Goal: Transaction & Acquisition: Download file/media

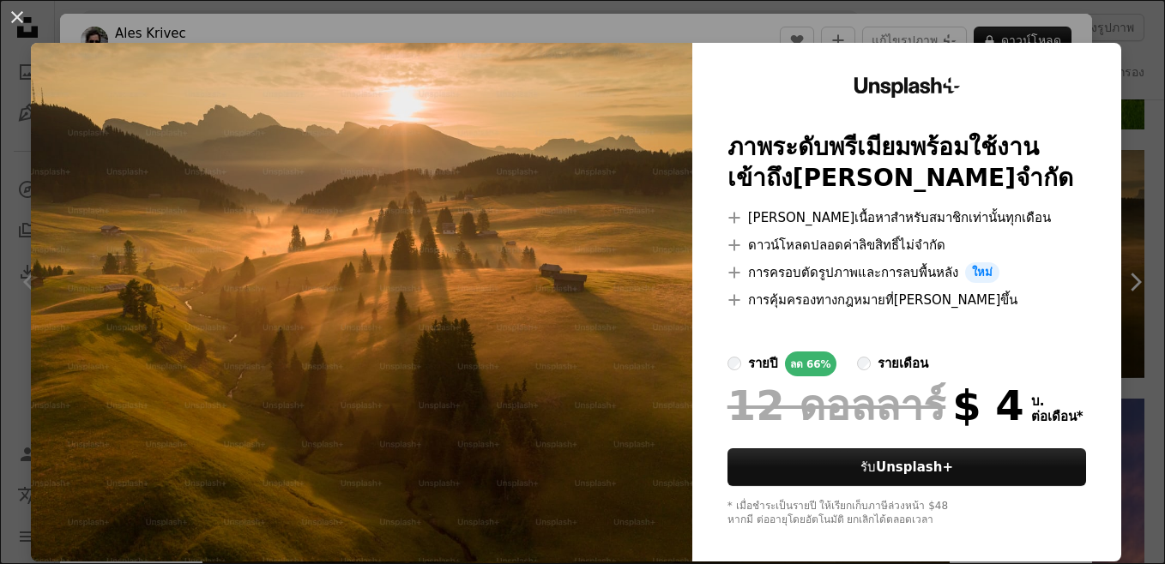
click at [1132, 70] on div "An X shape Unsplash+ ภาพระดับพรีเมียมพร้อมใช้งาน เข้าถึง[PERSON_NAME]จํากัด A p…" at bounding box center [582, 282] width 1165 height 564
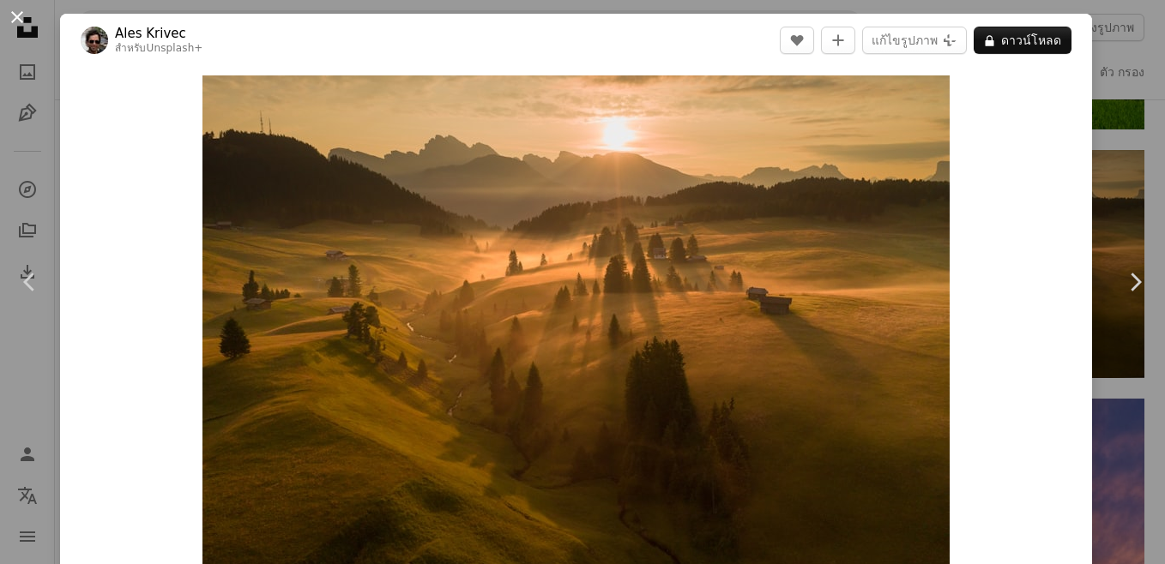
click at [14, 16] on button "An X shape" at bounding box center [17, 17] width 21 height 21
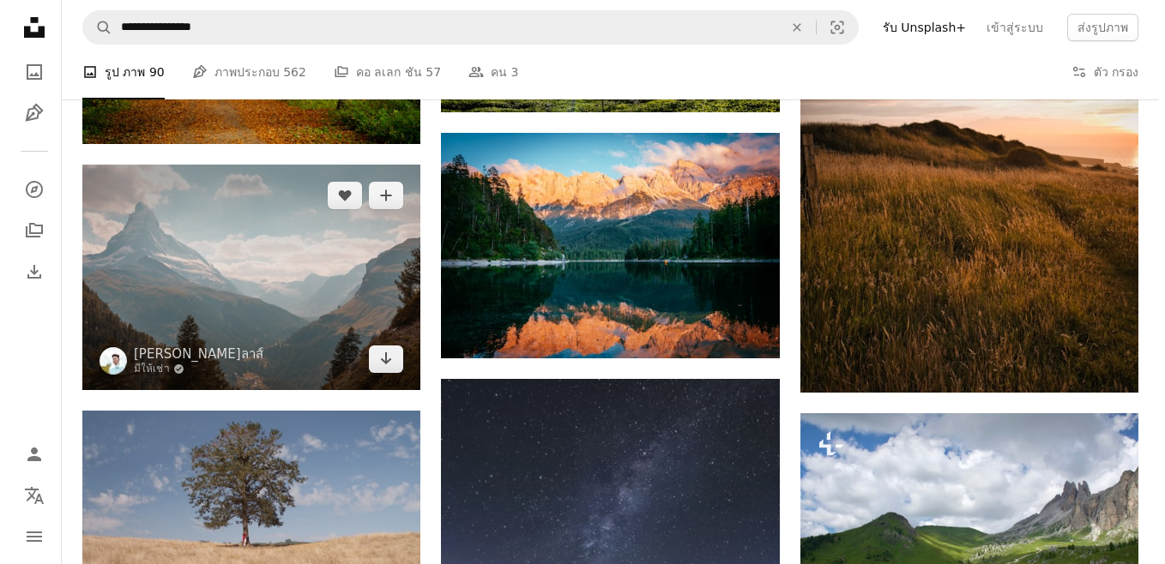
scroll to position [3946, 0]
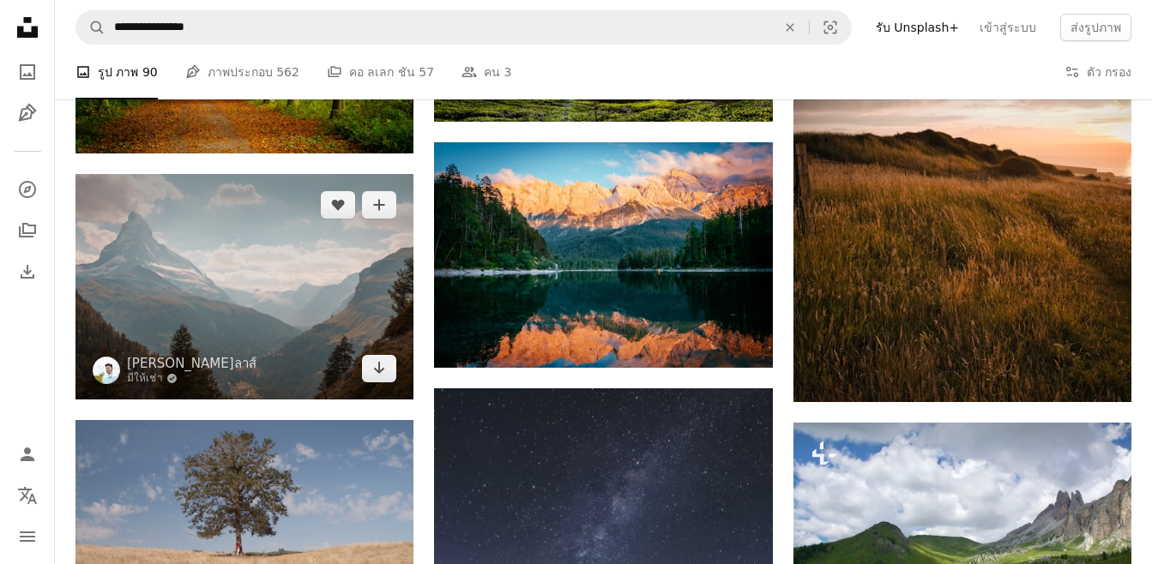
click at [284, 327] on img at bounding box center [244, 287] width 338 height 226
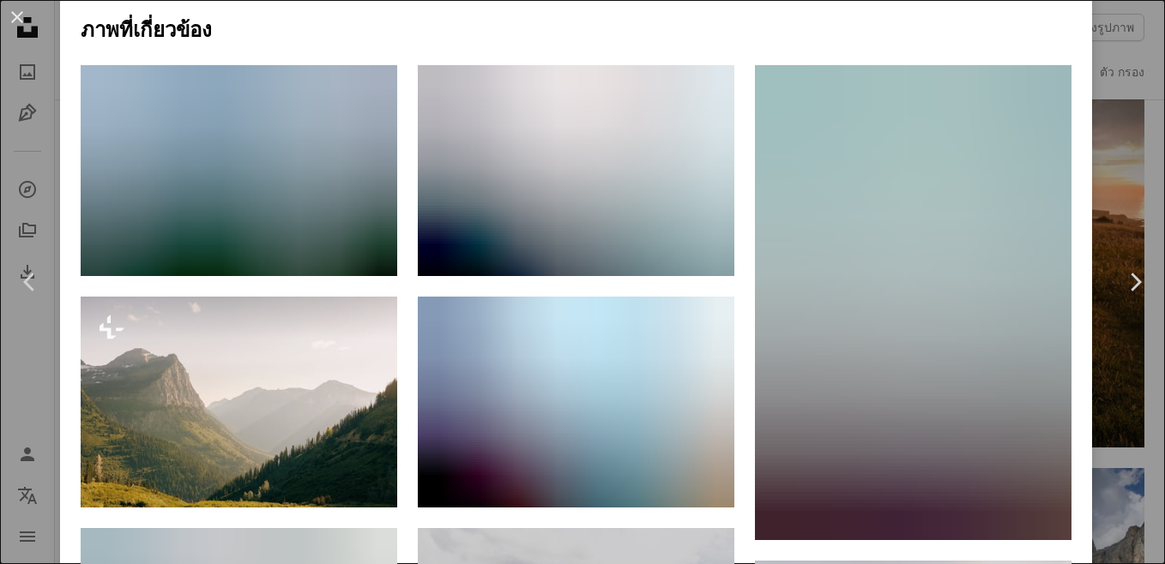
scroll to position [1081, 0]
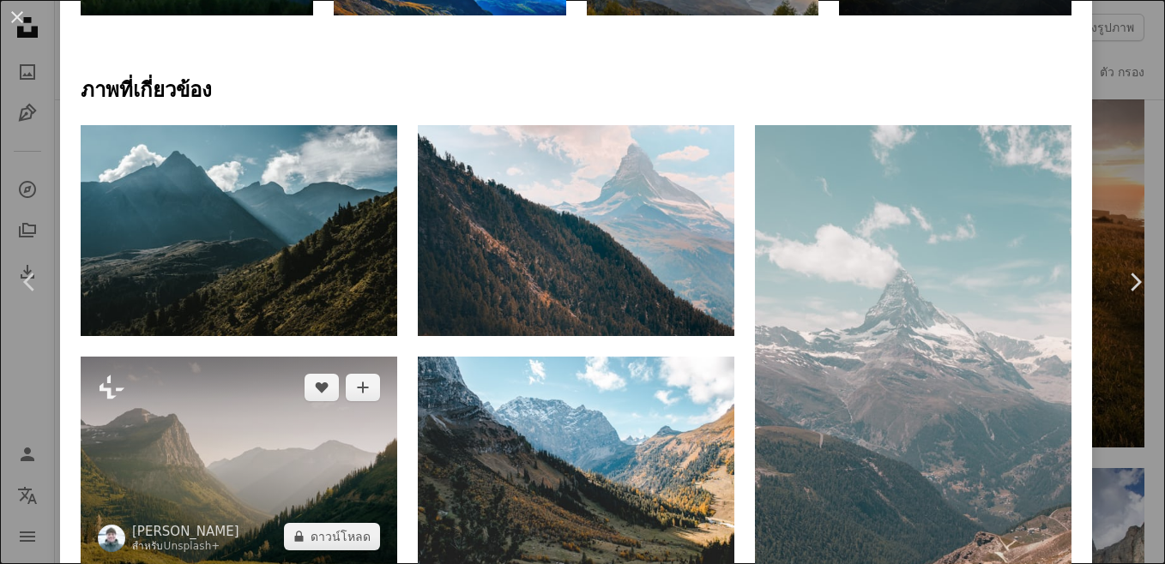
click at [260, 450] on img at bounding box center [239, 462] width 317 height 211
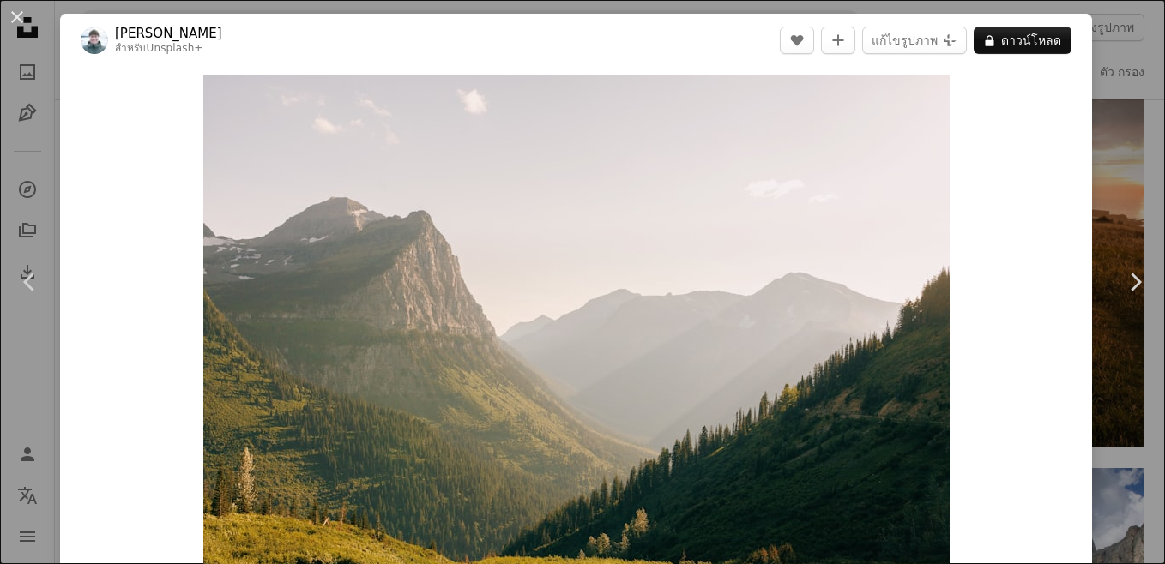
click at [39, 181] on div "An X shape Chevron left Chevron right [PERSON_NAME] สําหรับ Unsplash+ A heart A…" at bounding box center [582, 282] width 1165 height 564
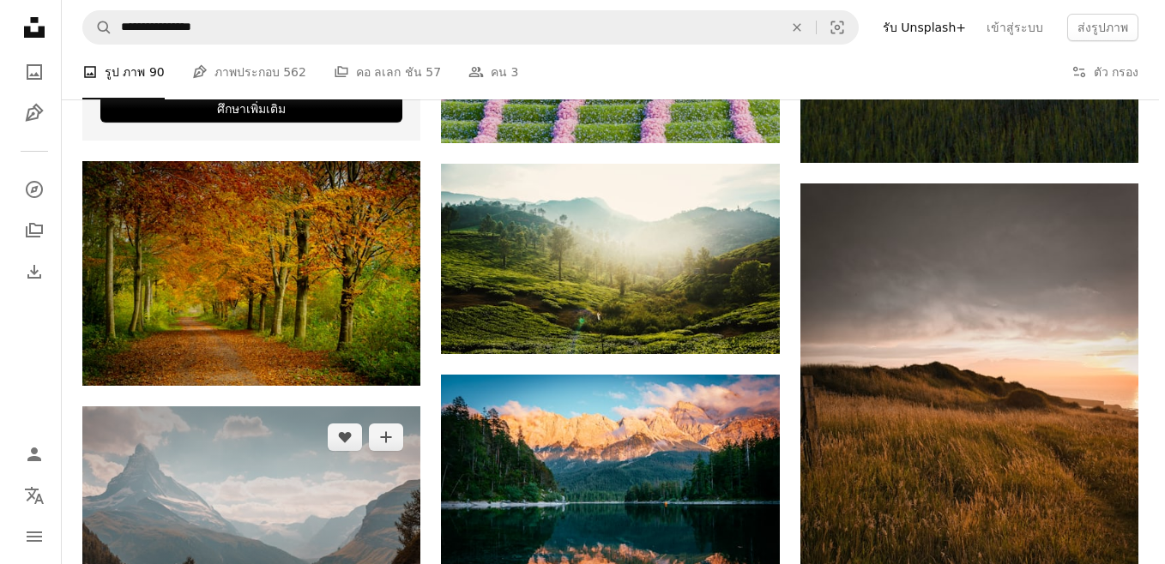
scroll to position [3861, 0]
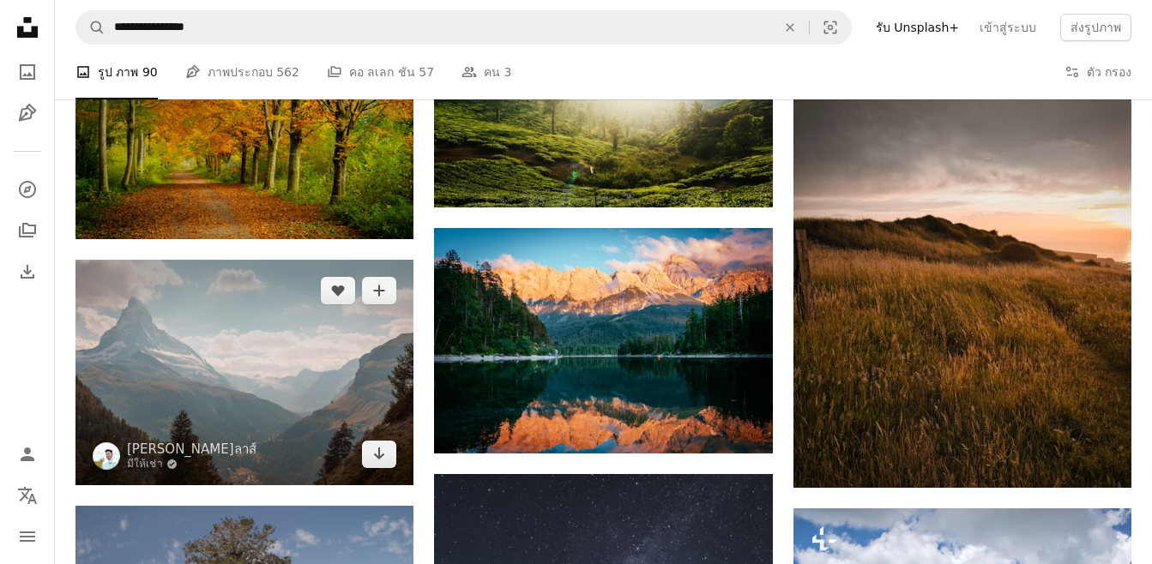
click at [287, 372] on img at bounding box center [244, 373] width 338 height 226
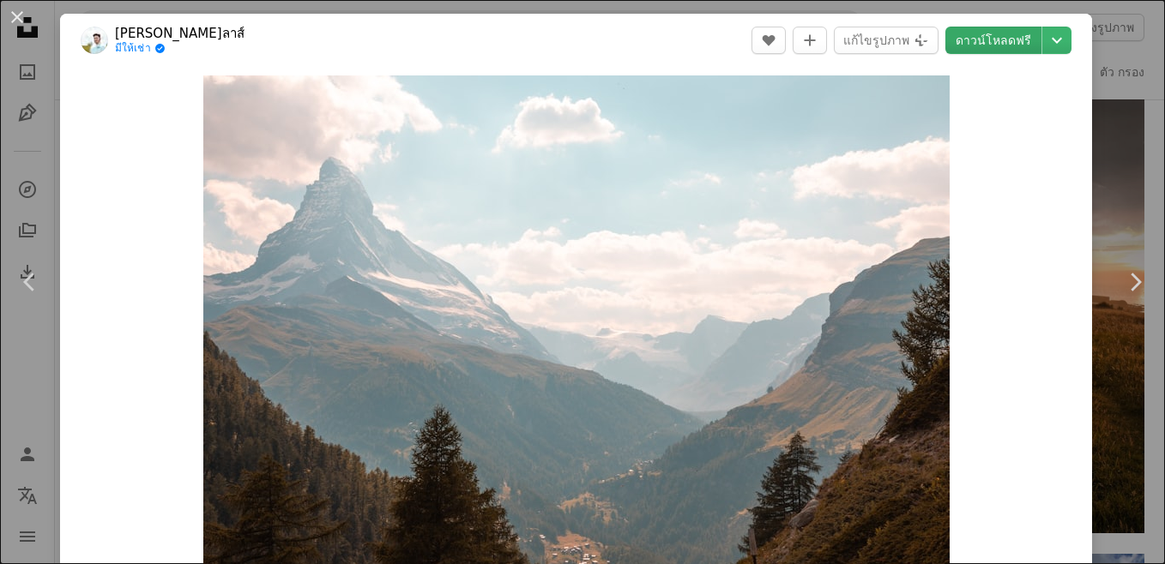
click at [995, 46] on link "ดาวน์โหลดฟรี" at bounding box center [993, 40] width 96 height 27
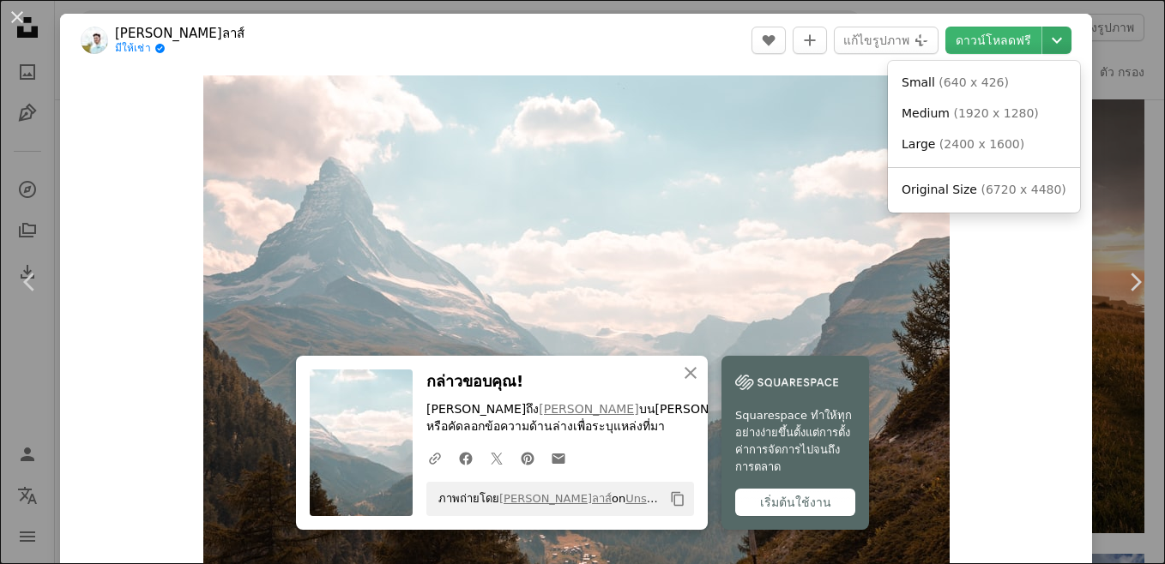
click at [1047, 45] on icon "Chevron down" at bounding box center [1056, 40] width 27 height 21
click at [995, 147] on span "(2400 x 1600)" at bounding box center [987, 144] width 85 height 14
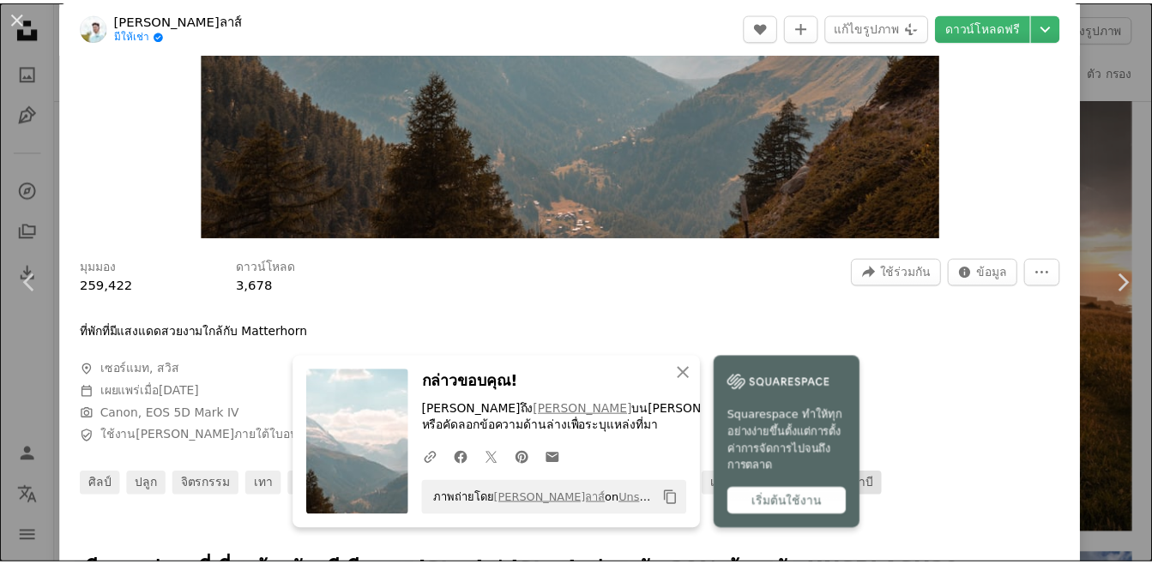
scroll to position [515, 0]
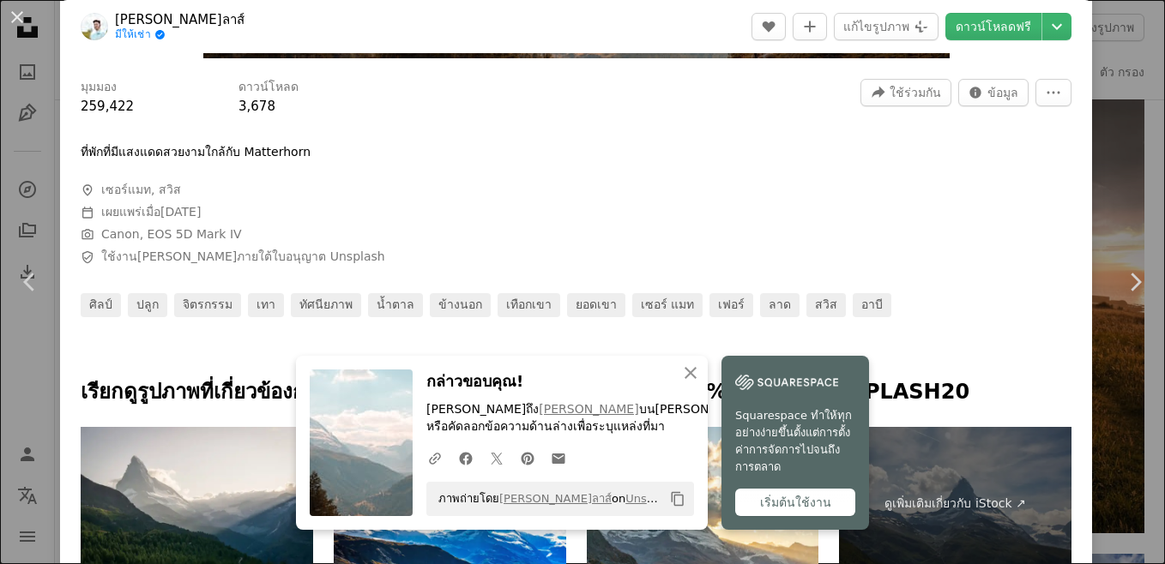
drag, startPoint x: 1096, startPoint y: 94, endPoint x: 1039, endPoint y: 95, distance: 57.5
click at [1096, 94] on div "An X shape Chevron left Chevron right An X shape ปิด กล่าวขอบคุณ! [PERSON_NAME]…" at bounding box center [582, 282] width 1165 height 564
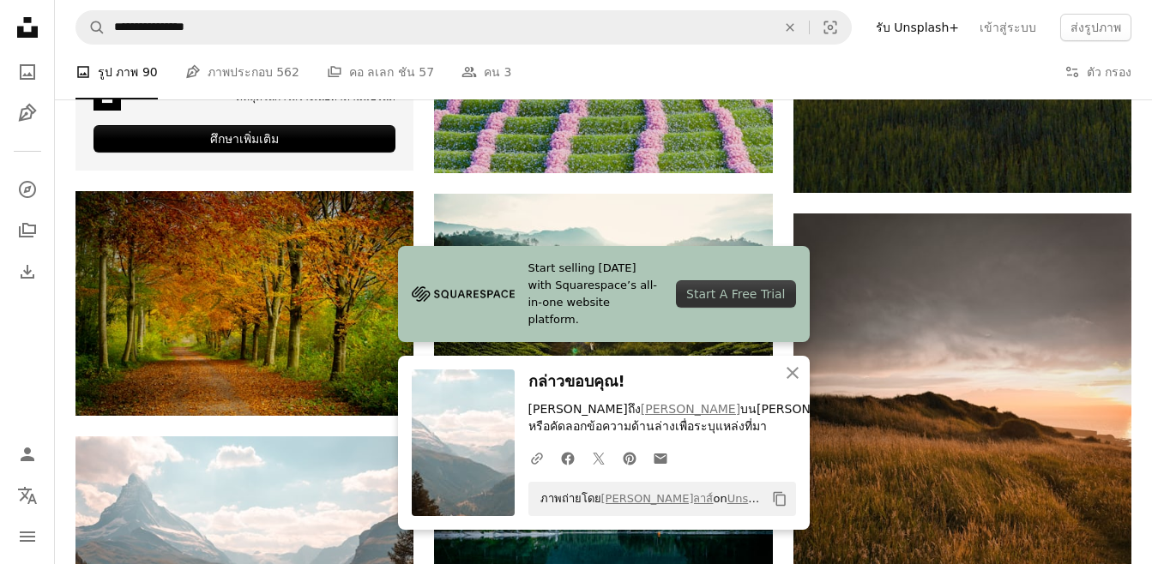
scroll to position [3432, 0]
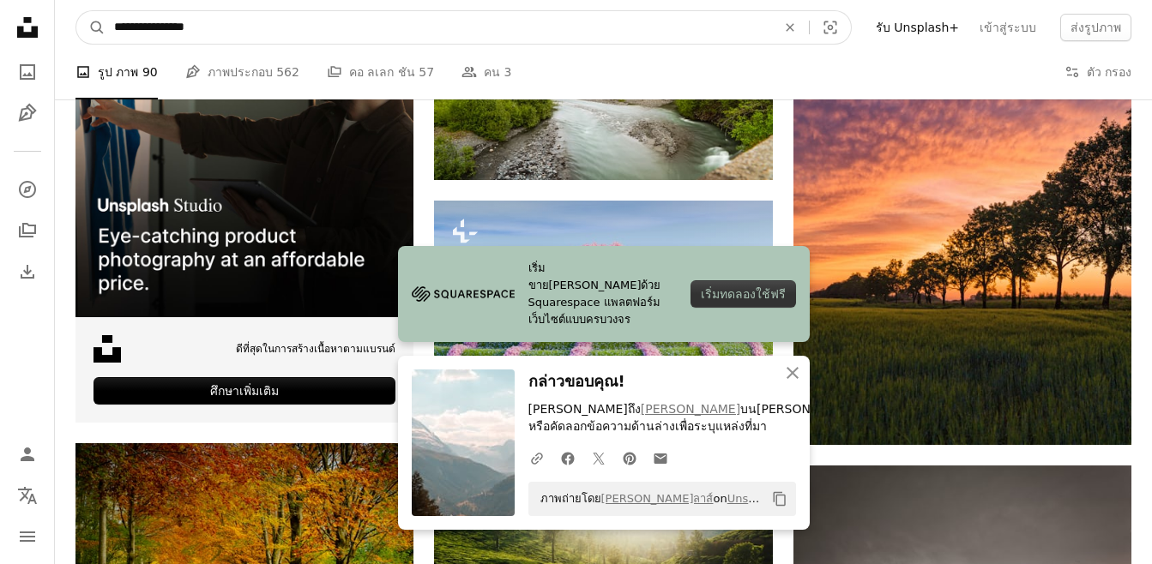
click at [240, 23] on input "**********" at bounding box center [439, 27] width 666 height 33
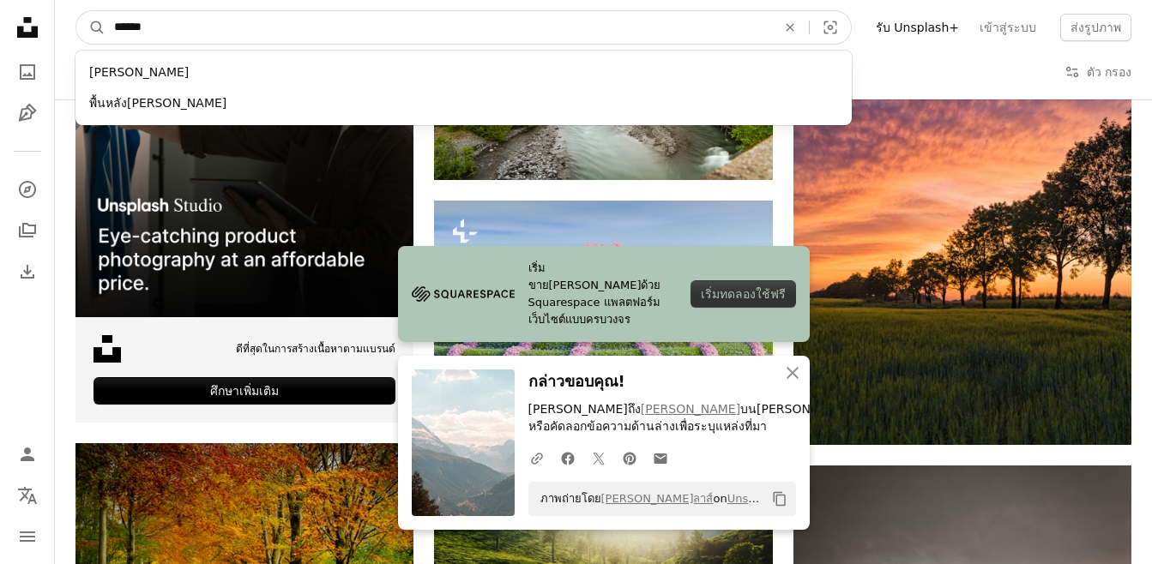
type input "******"
click at [76, 11] on button "A magnifying glass" at bounding box center [90, 27] width 29 height 33
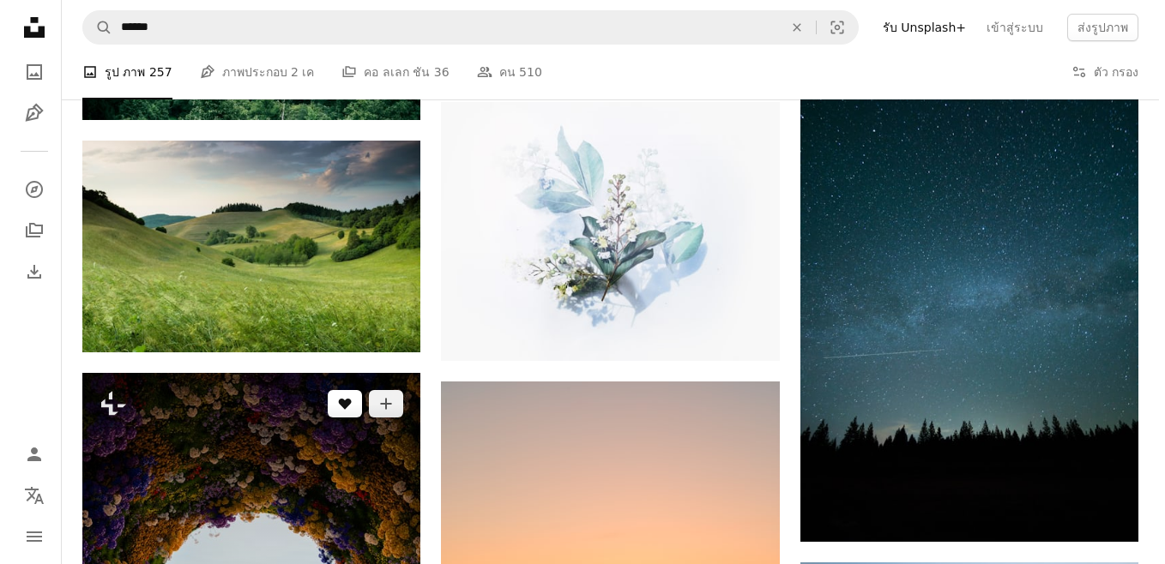
scroll to position [6263, 0]
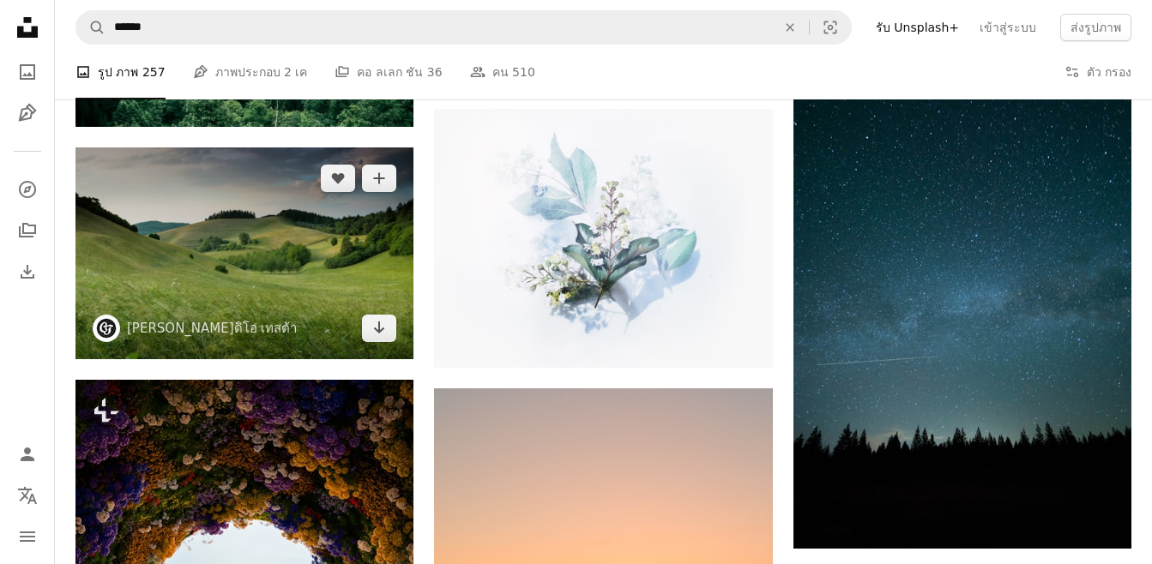
click at [238, 300] on img at bounding box center [244, 254] width 338 height 212
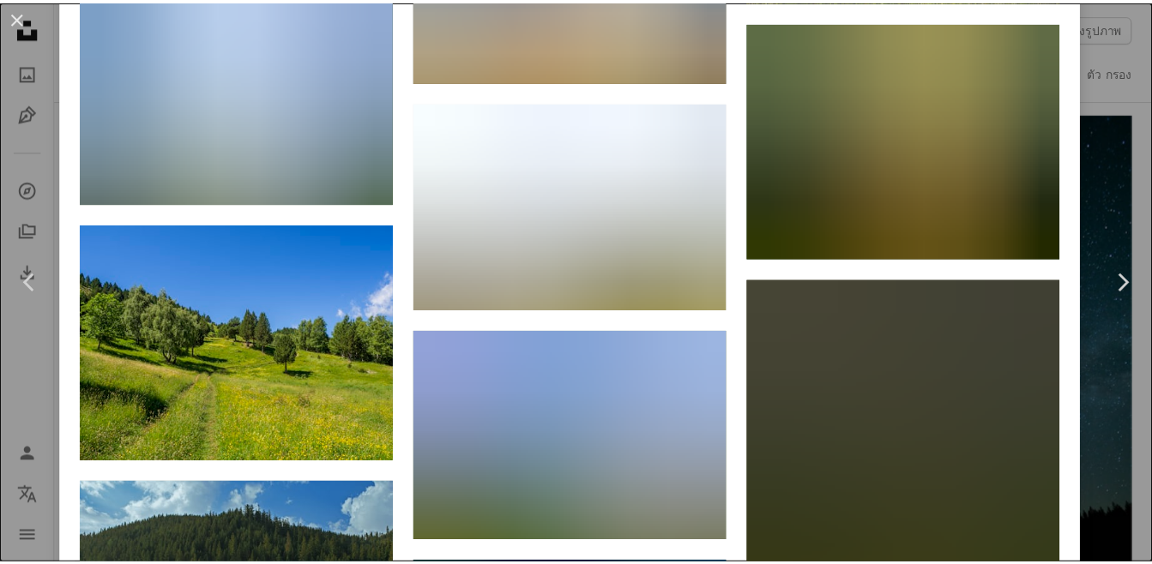
scroll to position [22964, 0]
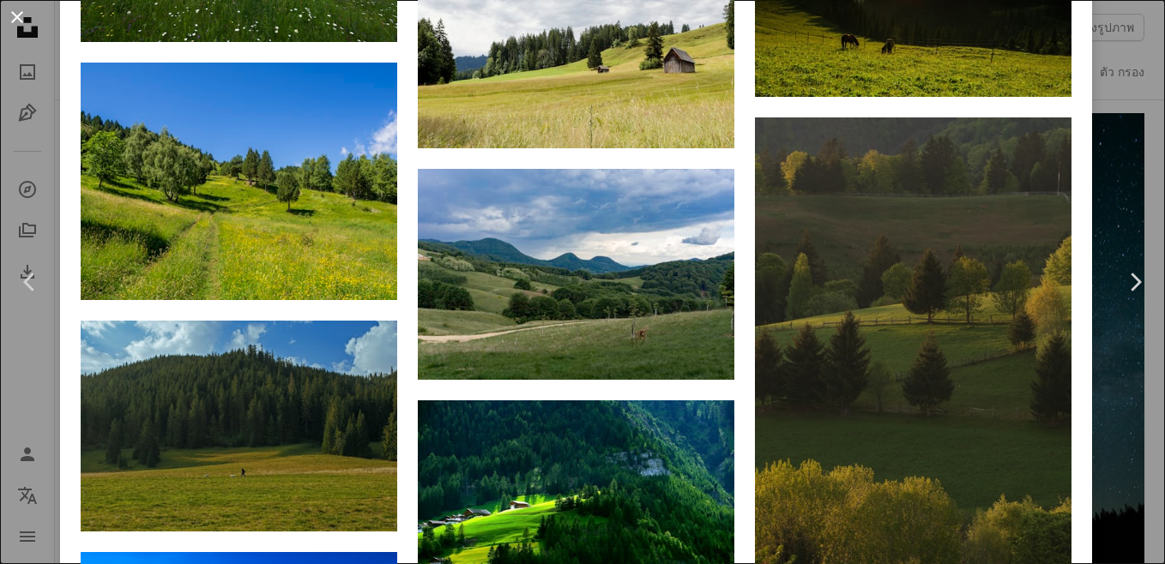
click at [21, 21] on button "An X shape" at bounding box center [17, 17] width 21 height 21
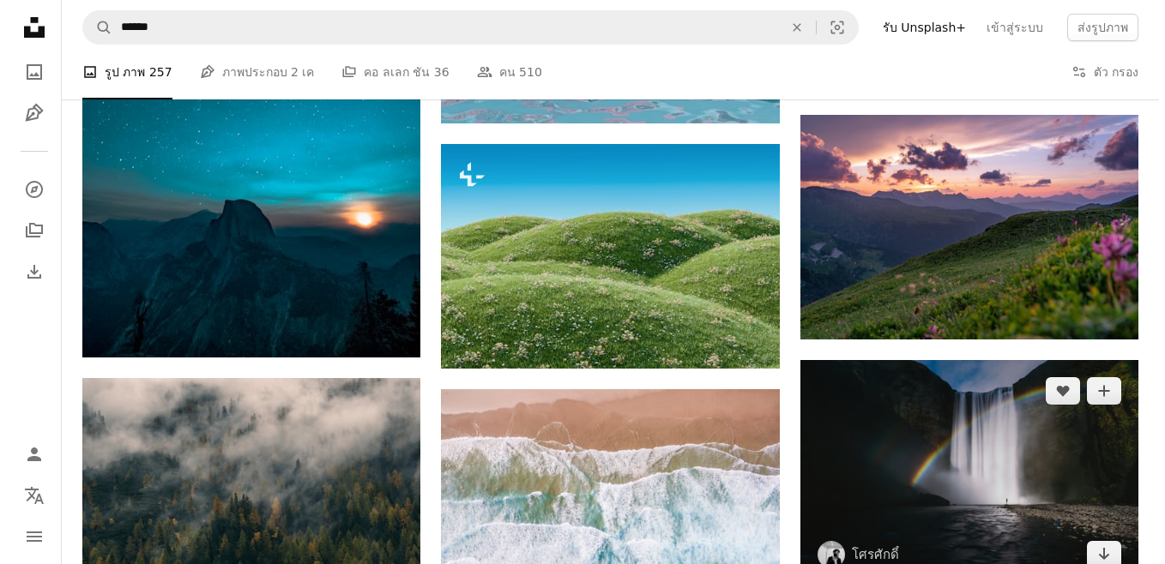
scroll to position [19903, 0]
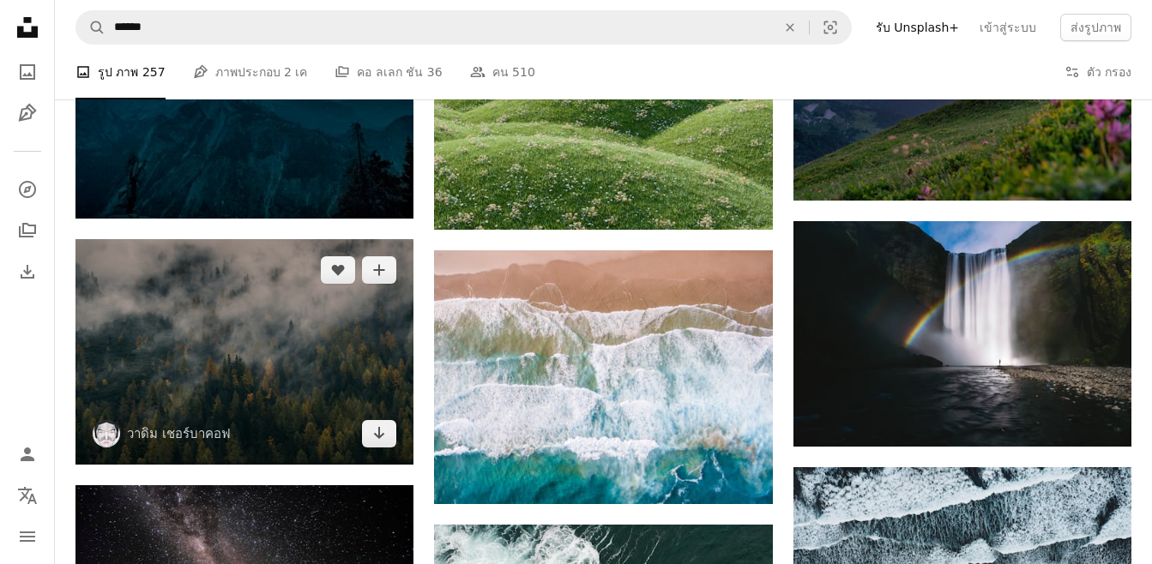
click at [244, 359] on img at bounding box center [244, 352] width 338 height 226
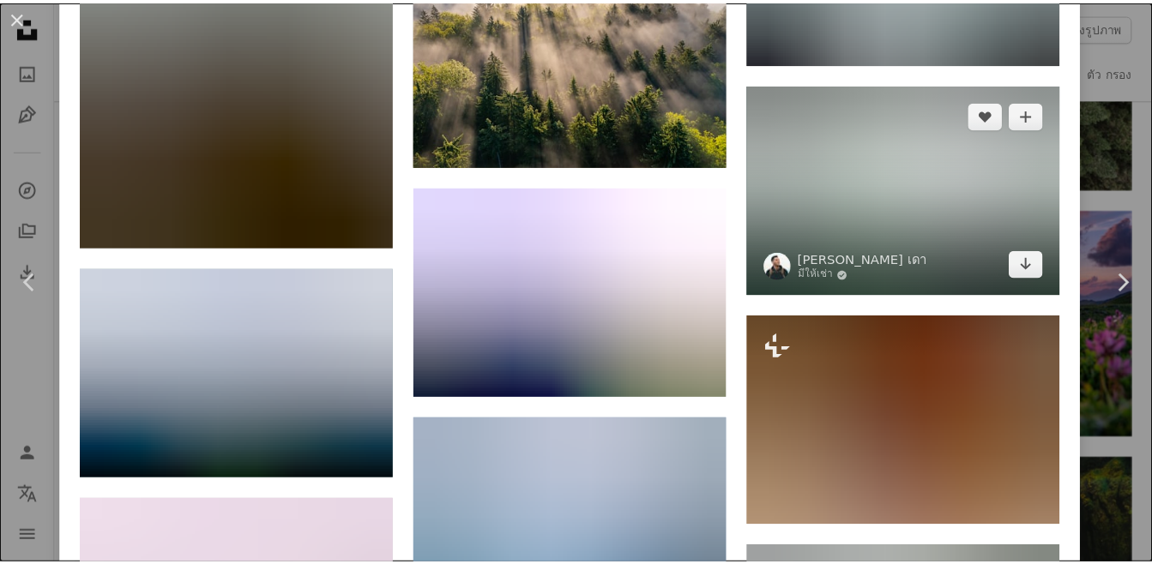
scroll to position [7779, 0]
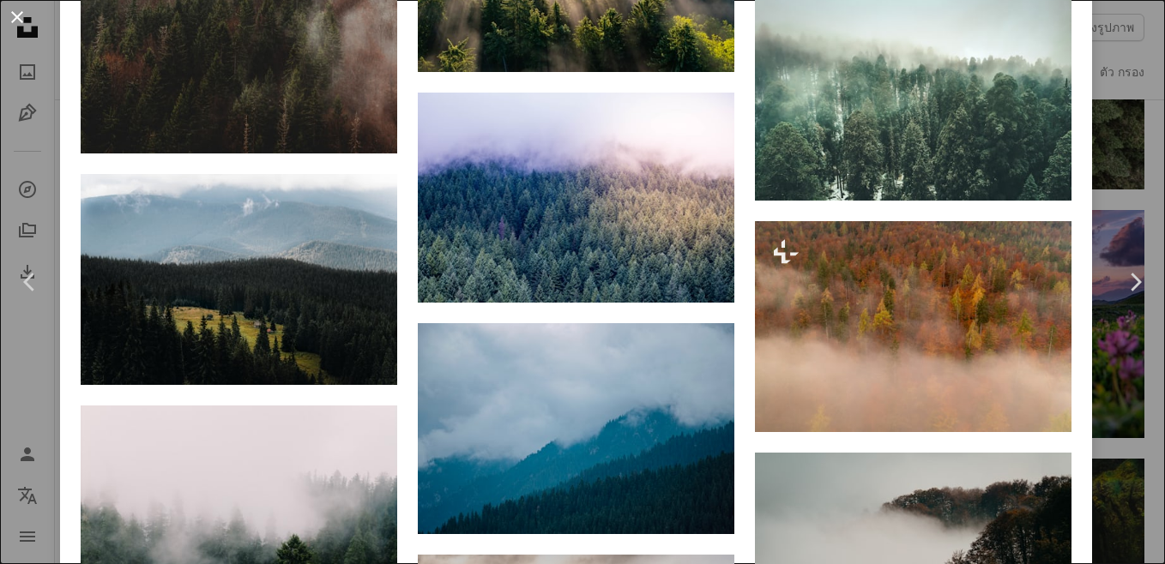
click at [13, 12] on button "An X shape" at bounding box center [17, 17] width 21 height 21
